Goal: Navigation & Orientation: Go to known website

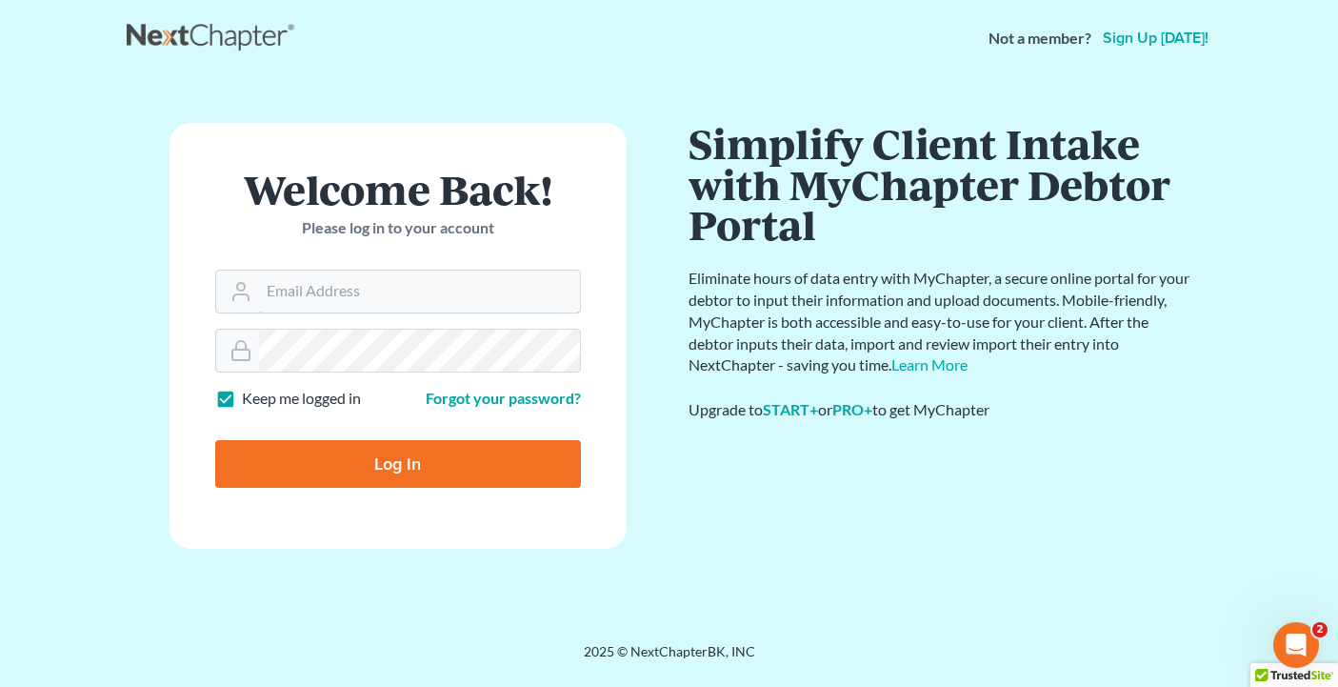
type input "[EMAIL_ADDRESS][DOMAIN_NAME]"
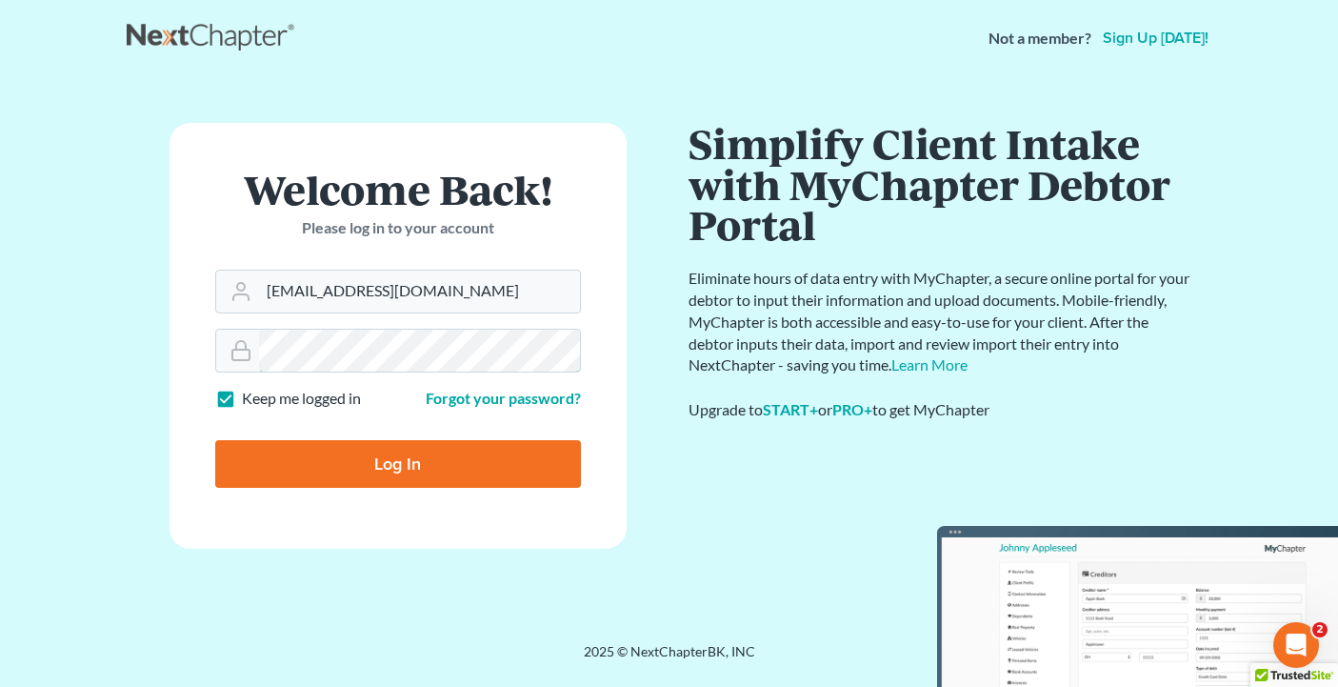
click at [397, 462] on input "Log In" at bounding box center [398, 464] width 366 height 48
type input "Thinking..."
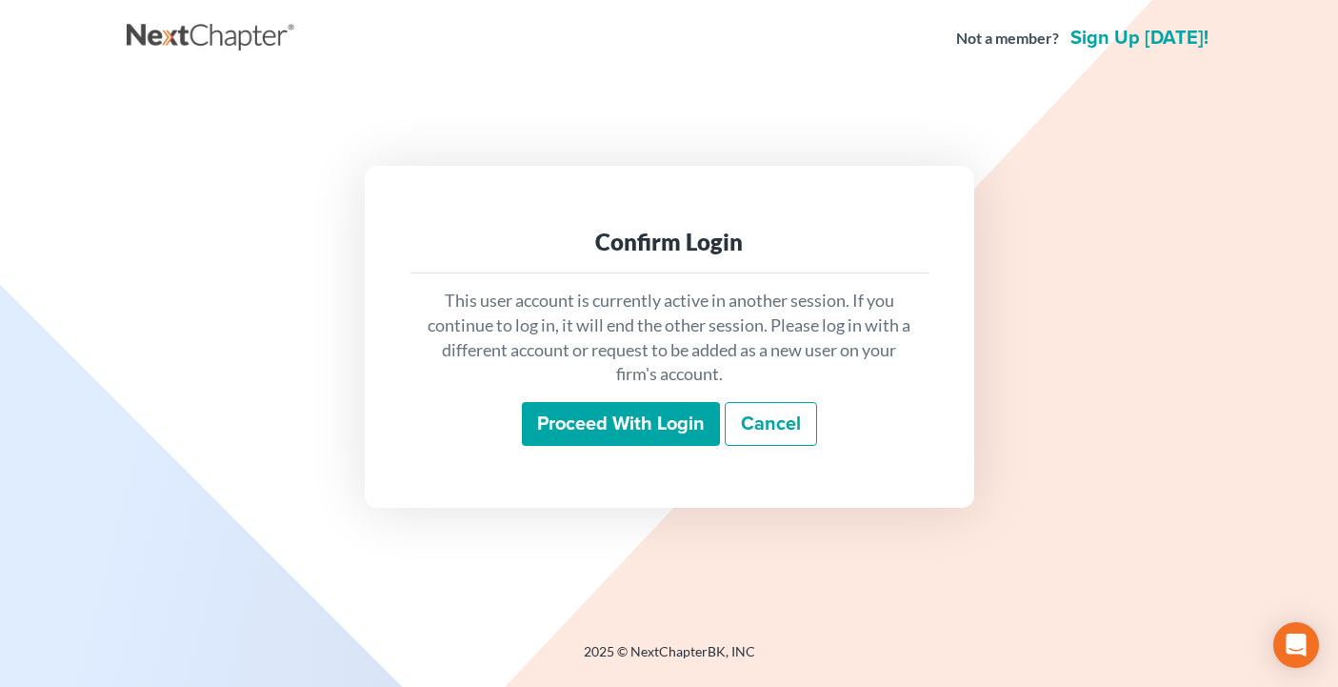
click at [542, 455] on div "This user account is currently active in another session. If you continue to lo…" at bounding box center [670, 367] width 518 height 188
click at [564, 435] on input "Proceed with login" at bounding box center [621, 424] width 198 height 44
